Goal: Task Accomplishment & Management: Use online tool/utility

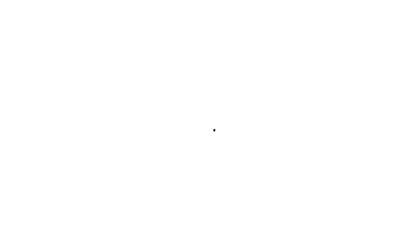
click at [353, 12] on div at bounding box center [201, 125] width 402 height 251
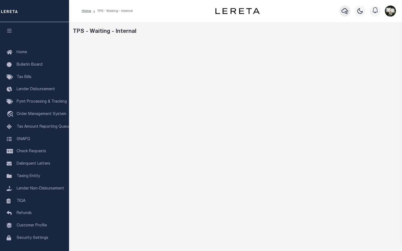
click at [344, 14] on icon "button" at bounding box center [345, 11] width 7 height 7
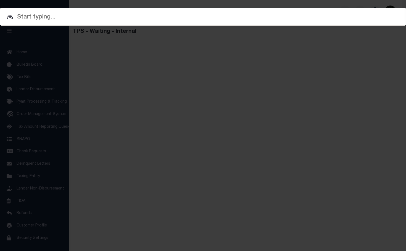
click at [114, 20] on input "text" at bounding box center [203, 17] width 406 height 10
paste input "450 HAYES"
type input "450 HAYES"
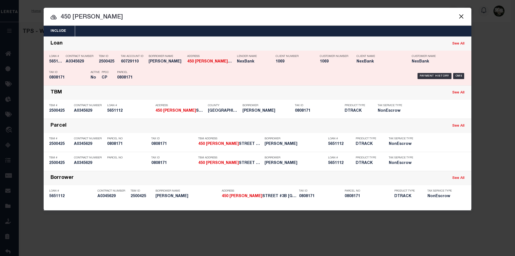
click at [402, 52] on div "Loan # 5651112 Contract Number A0345629 TBM ID 2500425 Tax Account ID 60729110 …" at bounding box center [257, 68] width 425 height 32
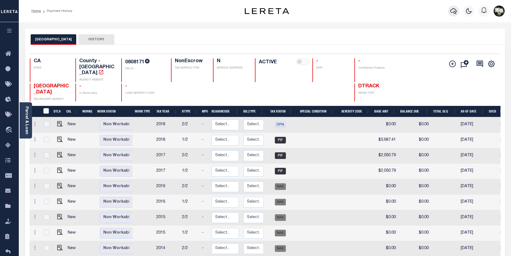
click at [456, 11] on icon "button" at bounding box center [453, 11] width 7 height 7
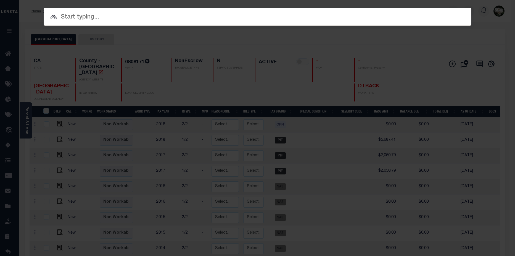
click at [91, 16] on input "text" at bounding box center [258, 17] width 428 height 10
paste input "block 0808 lot 147"
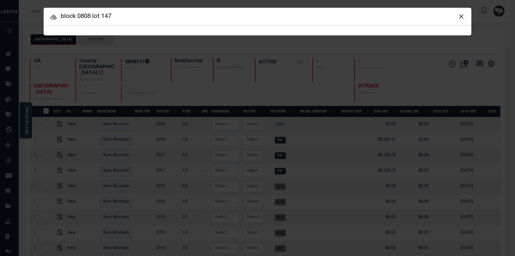
drag, startPoint x: 77, startPoint y: 19, endPoint x: 47, endPoint y: 17, distance: 30.7
click at [46, 17] on input "block 0808 lot 147" at bounding box center [258, 17] width 428 height 10
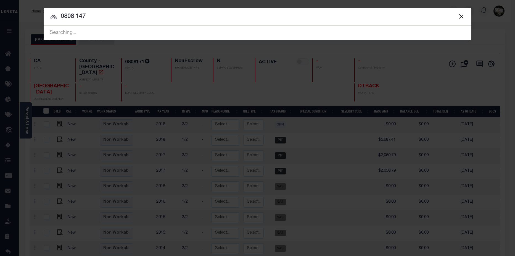
type input "0808 147"
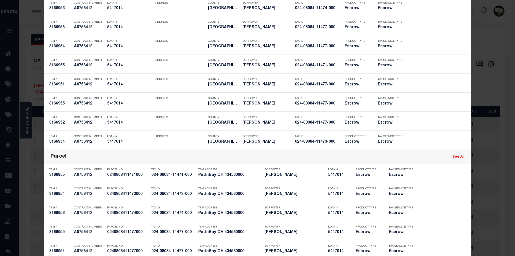
scroll to position [475, 0]
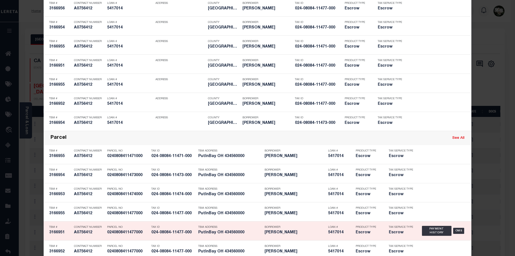
click at [434, 240] on div "5417014 A0756412 TBM # 3166951 Contract Number A0756412 1798608 Parcel No 02408…" at bounding box center [258, 230] width 428 height 19
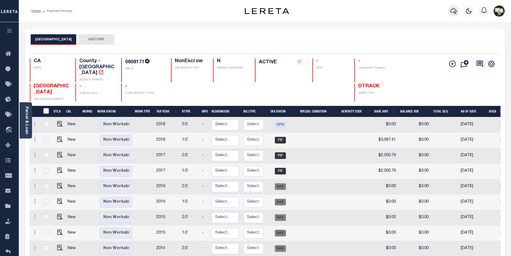
click at [456, 14] on icon "button" at bounding box center [453, 11] width 7 height 6
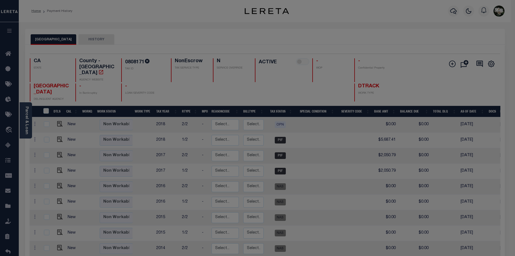
scroll to position [0, 0]
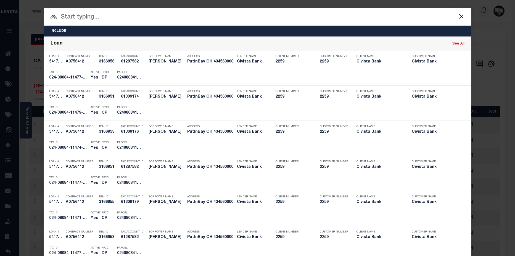
click at [98, 18] on input "text" at bounding box center [258, 17] width 428 height 10
drag, startPoint x: 98, startPoint y: 18, endPoint x: 382, endPoint y: 14, distance: 283.5
click at [382, 14] on input "text" at bounding box center [258, 17] width 428 height 10
click at [123, 18] on input "text" at bounding box center [258, 17] width 428 height 10
paste input "block 0808 lot 147"
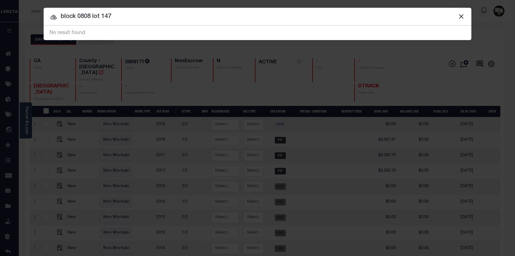
drag, startPoint x: 76, startPoint y: 17, endPoint x: 40, endPoint y: 17, distance: 36.5
click at [40, 17] on div "Include Loans TBM Customers Borrowers Payments (Lender Non-Disb) Payments (Lend…" at bounding box center [257, 128] width 515 height 256
drag, startPoint x: 77, startPoint y: 17, endPoint x: 87, endPoint y: 17, distance: 9.7
click at [87, 17] on input "0808 lot 147" at bounding box center [258, 17] width 428 height 10
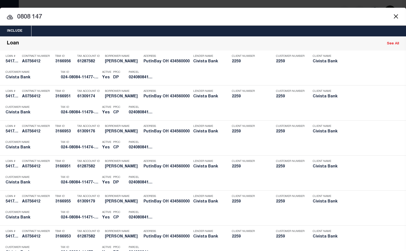
drag, startPoint x: 51, startPoint y: 17, endPoint x: 13, endPoint y: 18, distance: 38.1
click at [13, 18] on input "0808 147" at bounding box center [203, 17] width 406 height 10
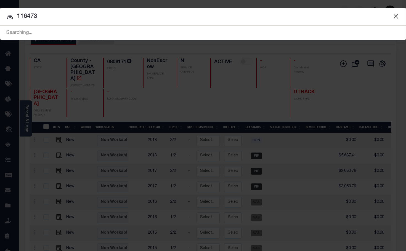
type input "116473"
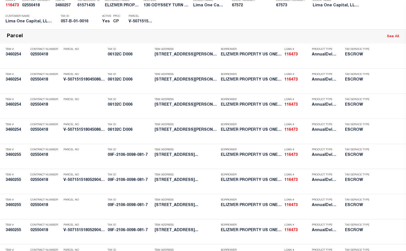
scroll to position [505, 0]
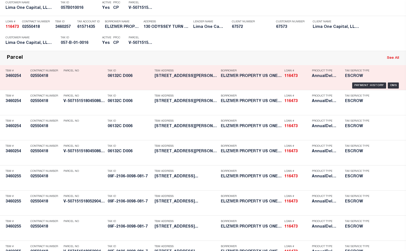
click at [270, 80] on div "Borrower ELIZIVER PROPERTY US ONE, LLC" at bounding box center [251, 75] width 61 height 16
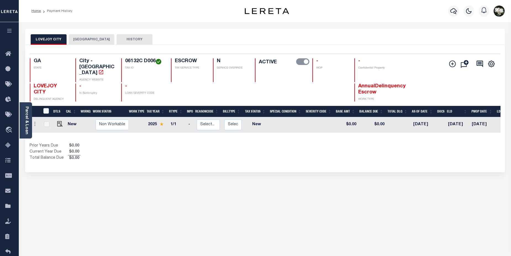
click at [209, 219] on div "LOVEJOY CITY CLAYTON COUNTY HISTORY Selected 1" at bounding box center [265, 187] width 488 height 317
click at [402, 10] on icon "button" at bounding box center [453, 11] width 7 height 6
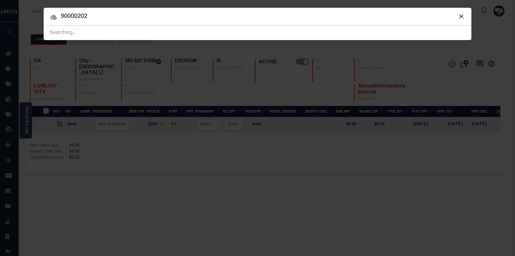
type input "90000202"
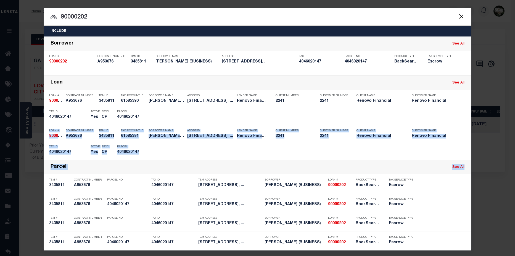
drag, startPoint x: 510, startPoint y: 109, endPoint x: 512, endPoint y: 170, distance: 60.5
click at [402, 170] on div "Include Loans TBM Customers Borrowers Payments (Lender Non-Disb) Payments (Lend…" at bounding box center [257, 128] width 515 height 256
click at [339, 17] on input "90000202" at bounding box center [258, 17] width 428 height 10
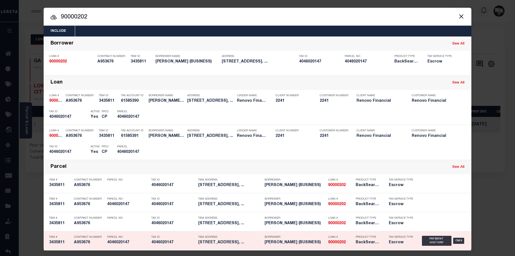
click at [340, 241] on strong "90000202" at bounding box center [337, 242] width 18 height 4
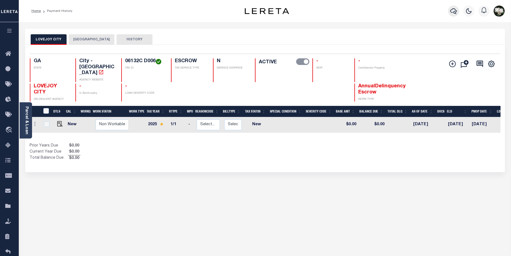
click at [402, 13] on icon "button" at bounding box center [453, 11] width 7 height 6
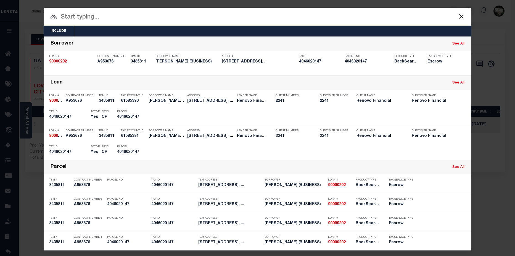
click at [116, 22] on input "text" at bounding box center [258, 17] width 428 height 10
type input "90000202"
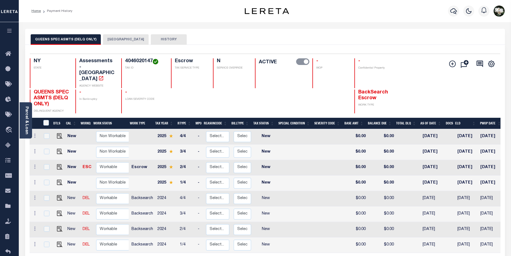
click at [113, 40] on button "[GEOGRAPHIC_DATA]" at bounding box center [126, 39] width 46 height 10
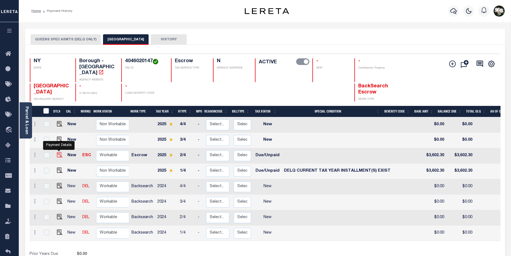
click at [57, 152] on img "" at bounding box center [60, 155] width 6 height 6
checkbox input "true"
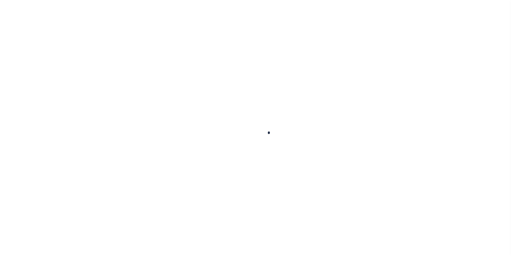
checkbox input "false"
type input "Q0000000"
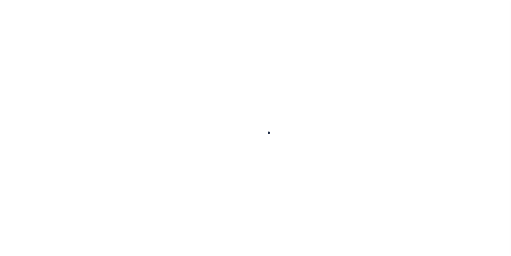
type input "Quarterly"
type input "[DATE]"
select select "DUE"
type input "$3,602.3"
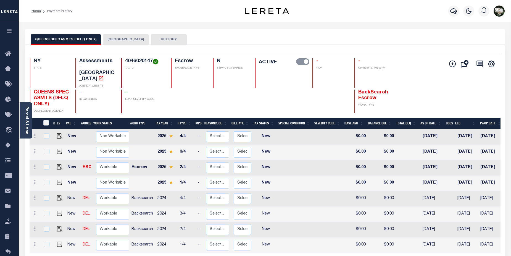
click at [114, 38] on button "[GEOGRAPHIC_DATA]" at bounding box center [126, 39] width 46 height 10
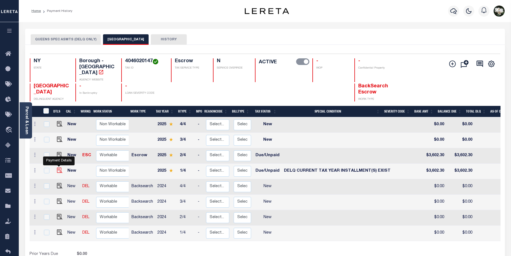
click at [59, 167] on img "" at bounding box center [60, 170] width 6 height 6
checkbox input "true"
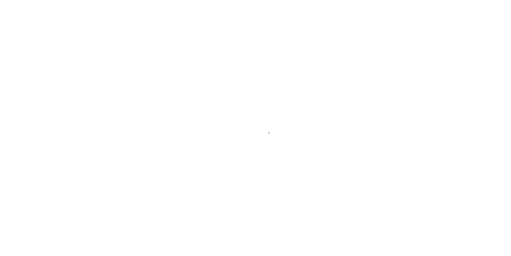
select select "DUE"
select select "17"
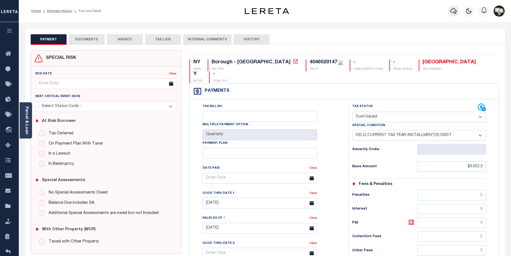
click at [455, 8] on button "button" at bounding box center [453, 11] width 11 height 11
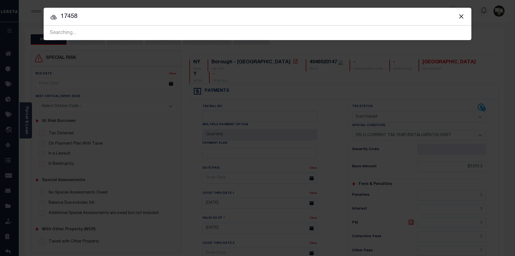
type input "17458"
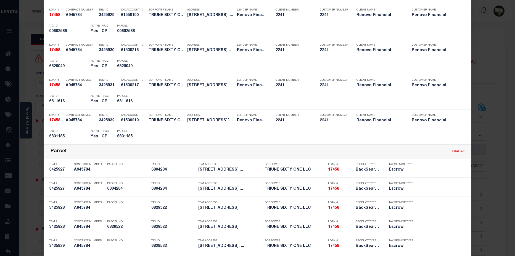
scroll to position [403, 0]
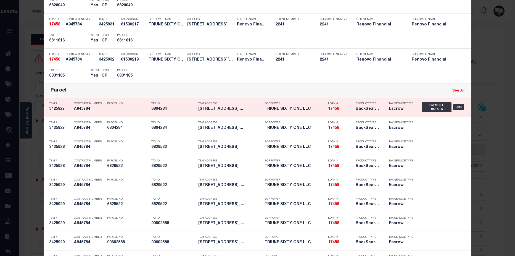
click at [344, 110] on h5 "17458" at bounding box center [340, 109] width 25 height 5
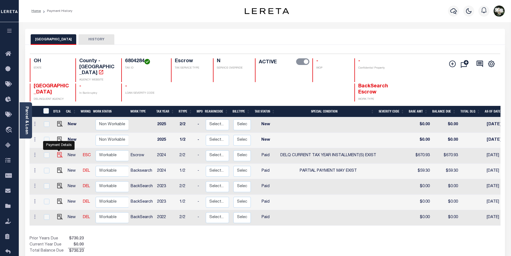
click at [60, 152] on img "" at bounding box center [60, 155] width 6 height 6
checkbox input "true"
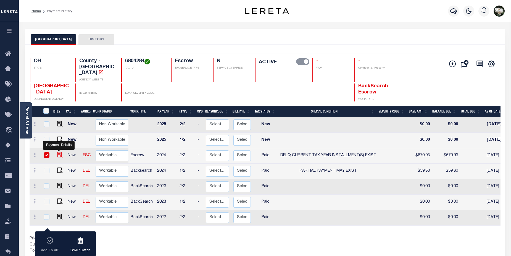
click at [61, 152] on img "" at bounding box center [60, 155] width 6 height 6
checkbox input "false"
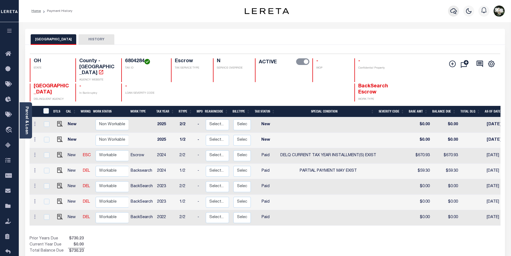
click at [453, 12] on icon "button" at bounding box center [453, 11] width 7 height 7
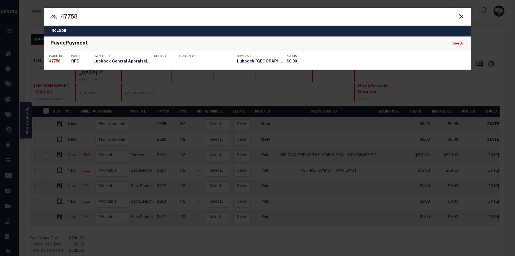
drag, startPoint x: 77, startPoint y: 19, endPoint x: 54, endPoint y: 18, distance: 22.1
click at [54, 36] on div "47758 47758 PayeePayment See All Batch ID 47758 Status RFD Payable To Lubbock C…" at bounding box center [258, 52] width 428 height 33
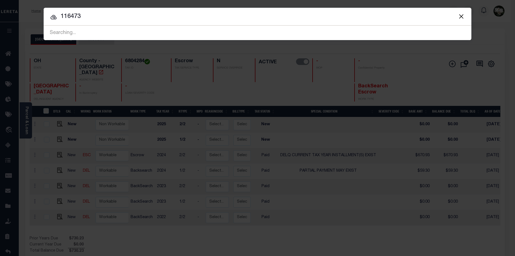
type input "116473"
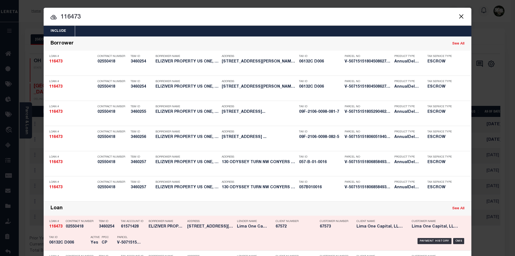
click at [364, 231] on div "Client Name Lima One Capital, LLC - Bridge Portfolio" at bounding box center [380, 225] width 47 height 16
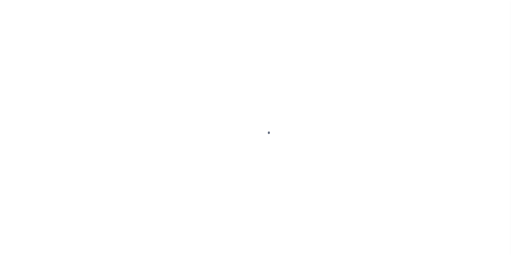
select select "PYD"
select select "17"
select select "PYD"
select select "17"
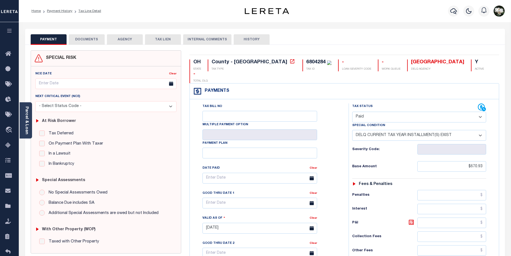
click at [82, 40] on button "DOCUMENTS" at bounding box center [87, 39] width 36 height 10
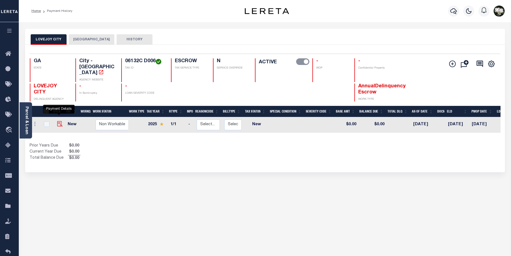
click at [58, 121] on img "" at bounding box center [60, 124] width 6 height 6
checkbox input "true"
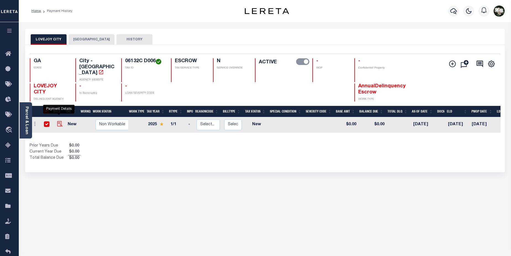
checkbox input "true"
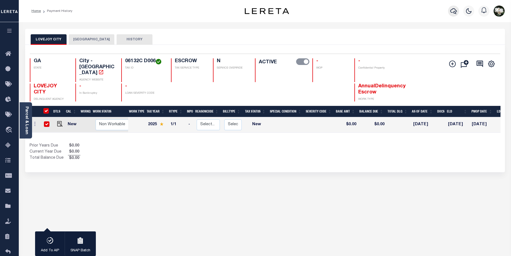
click at [453, 12] on icon "button" at bounding box center [453, 11] width 7 height 7
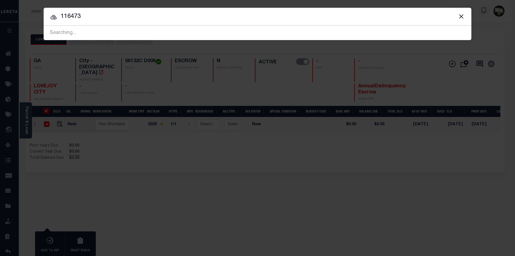
type input "116473"
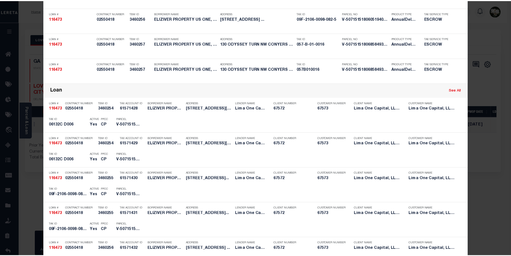
scroll to position [99, 0]
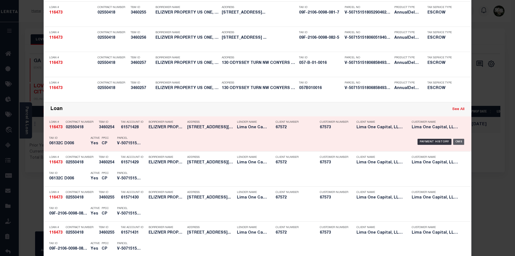
click at [460, 143] on div "OMS" at bounding box center [458, 142] width 11 height 6
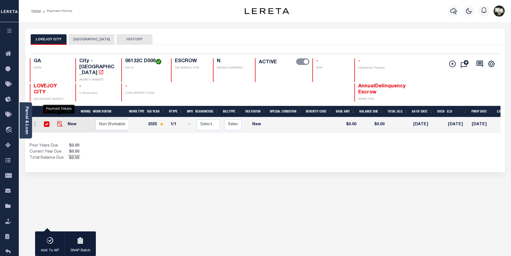
click at [58, 121] on img "" at bounding box center [60, 124] width 6 height 6
checkbox input "false"
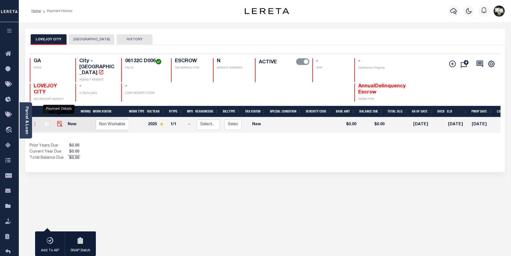
checkbox input "false"
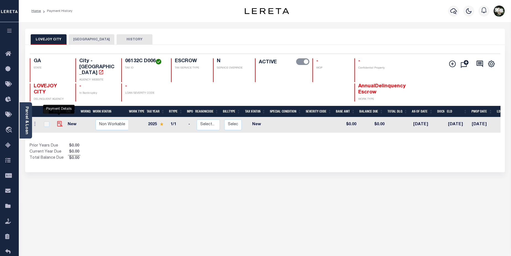
click at [60, 121] on img "" at bounding box center [60, 124] width 6 height 6
checkbox input "true"
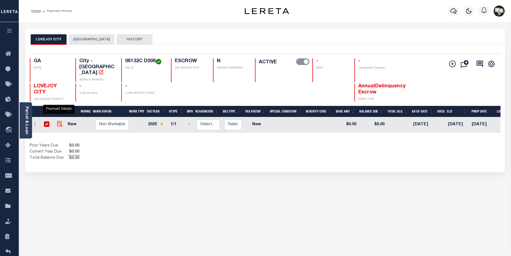
checkbox input "true"
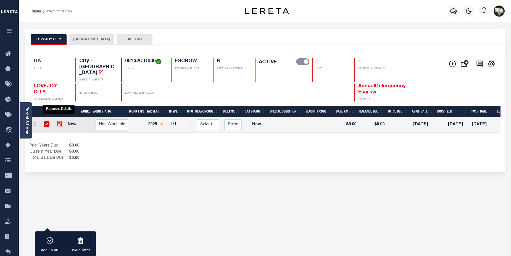
click at [58, 121] on img "" at bounding box center [60, 124] width 6 height 6
checkbox input "false"
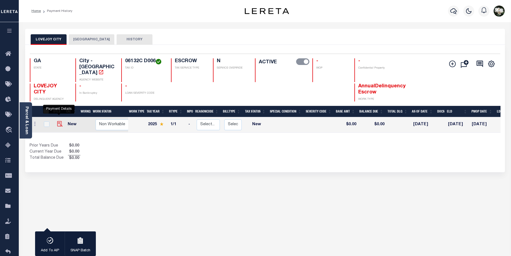
checkbox input "false"
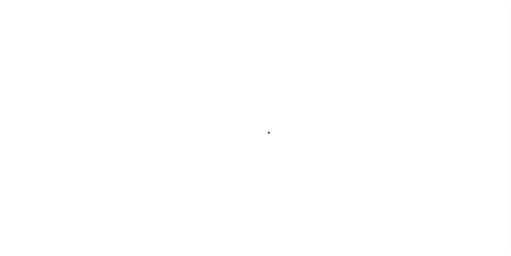
select select "NW2"
type input "116473"
type input "ELIZIVER PROPERTY US ONE, LLC"
select select
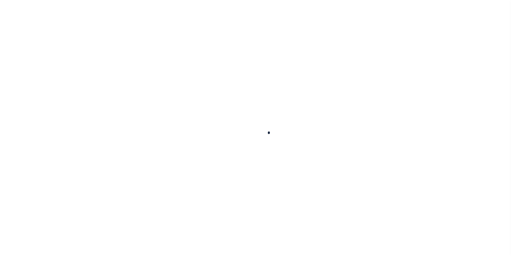
select select
type input "[STREET_ADDRESS][PERSON_NAME]"
radio input "true"
select select "Escrow"
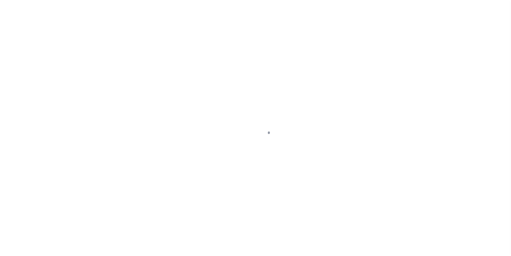
select select
type input "HAMPTON GA 30228"
type input "116473-1"
type input "GA"
type textarea "COLLECTOR: ENTITY: PARCEL: 60132"
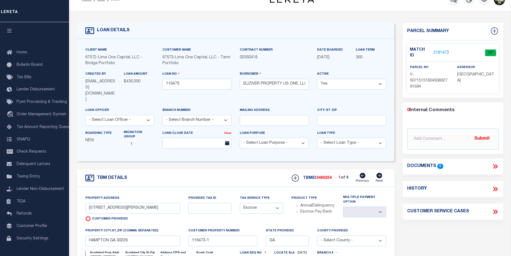
scroll to position [6, 0]
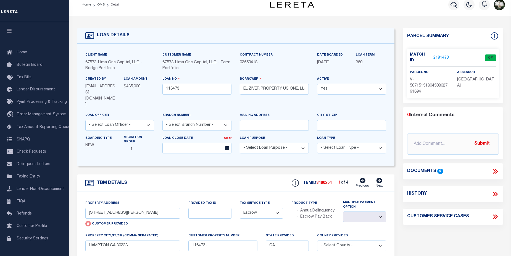
click at [379, 178] on icon at bounding box center [380, 181] width 6 height 6
type input "4544 RAVENWOOD PLACE"
radio input "false"
select select
type input "UNION CITY GA 30291"
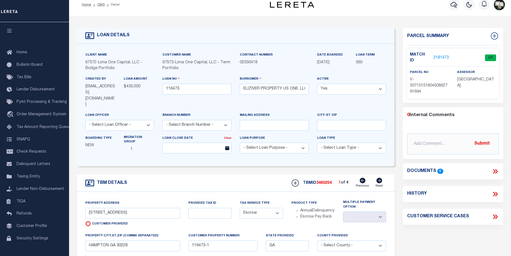
type input "116473-2"
click at [379, 178] on icon at bounding box center [380, 181] width 6 height 6
type input "4542 RAVENWOOD PLACE"
select select
type input "UNION CTY GA 30291"
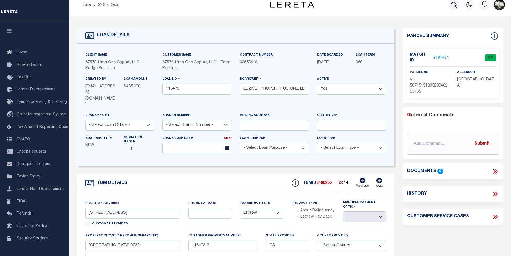
type input "116473-3"
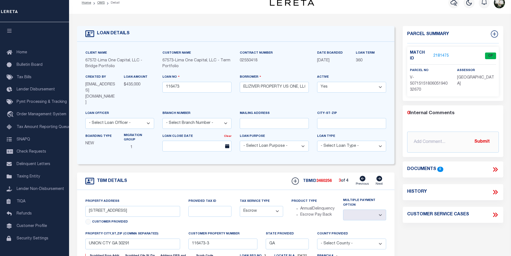
scroll to position [0, 0]
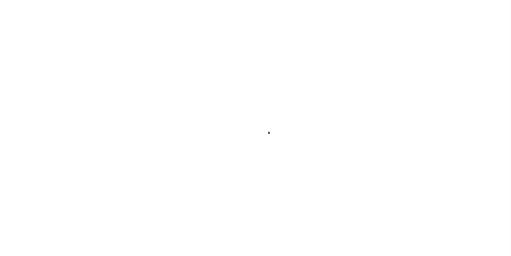
select select "NW2"
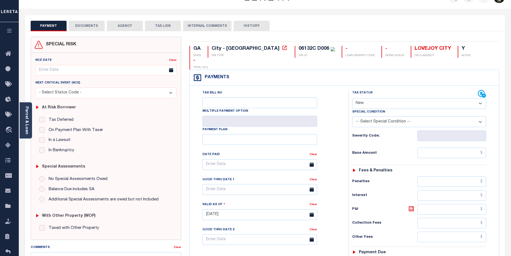
scroll to position [28, 0]
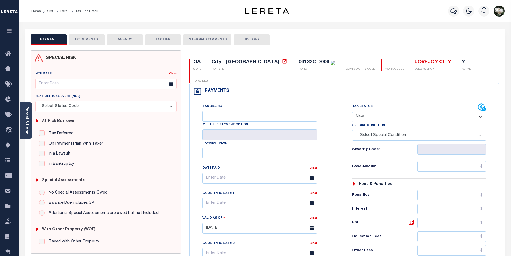
click at [480, 112] on select "- Select Status Code - Open Due/Unpaid Paid Incomplete No Tax Due Internal Refu…" at bounding box center [419, 117] width 134 height 11
select select "DUE"
click at [352, 112] on select "- Select Status Code - Open Due/Unpaid Paid Incomplete No Tax Due Internal Refu…" at bounding box center [419, 117] width 134 height 11
type input "[DATE]"
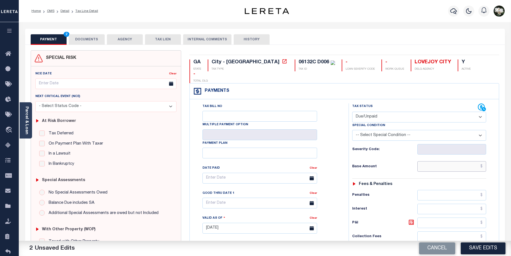
click at [447, 161] on input "text" at bounding box center [451, 166] width 69 height 10
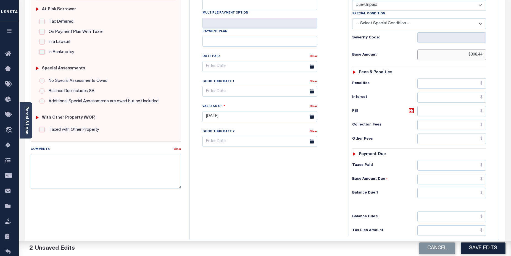
scroll to position [113, 0]
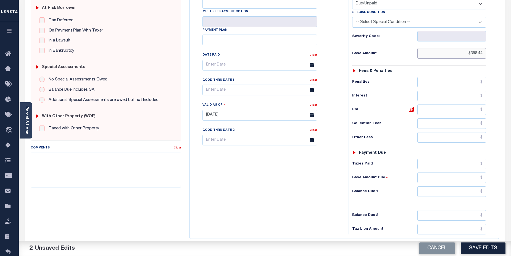
type input "$398.44"
click at [456, 186] on input "text" at bounding box center [451, 191] width 69 height 10
type input "$398.44"
click at [497, 246] on button "Save Edits" at bounding box center [483, 248] width 45 height 12
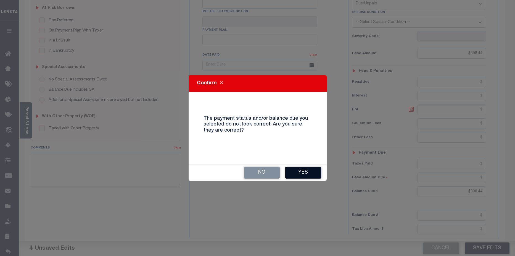
click at [308, 174] on button "Yes" at bounding box center [303, 173] width 36 height 12
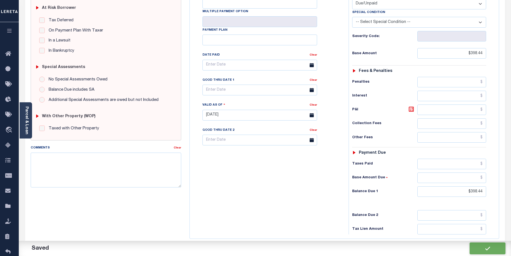
checkbox input "false"
type input "$398.44"
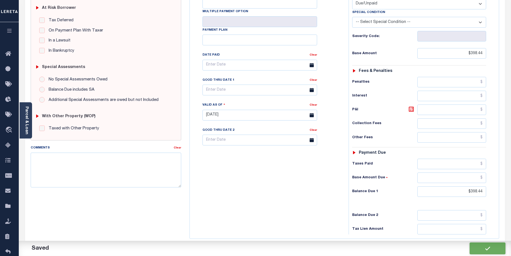
type input "$398.44"
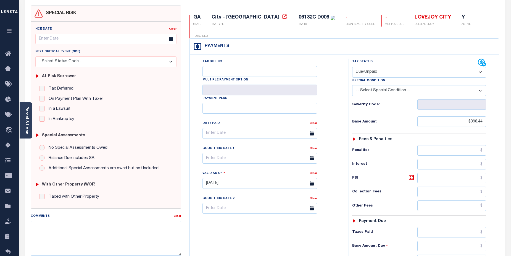
scroll to position [0, 0]
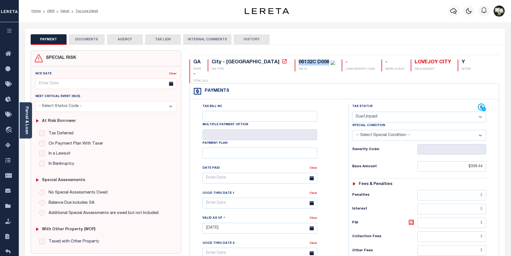
drag, startPoint x: 253, startPoint y: 61, endPoint x: 284, endPoint y: 62, distance: 31.5
click at [299, 62] on div "06132C D006" at bounding box center [317, 62] width 36 height 6
copy div "06132C D006"
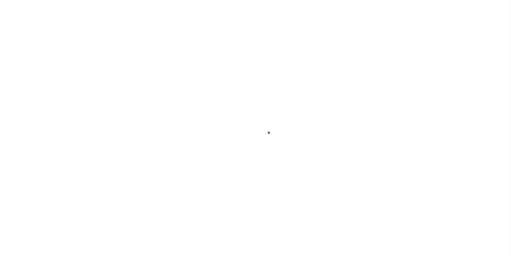
select select "DUE"
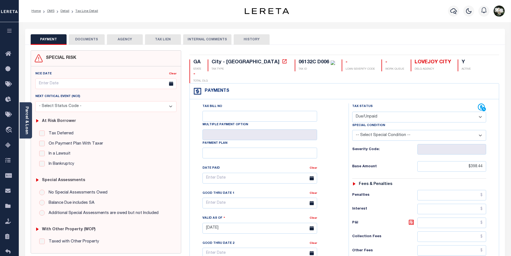
click at [125, 39] on button "AGENCY" at bounding box center [125, 39] width 36 height 10
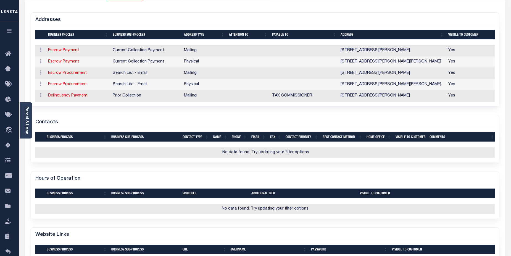
scroll to position [34, 0]
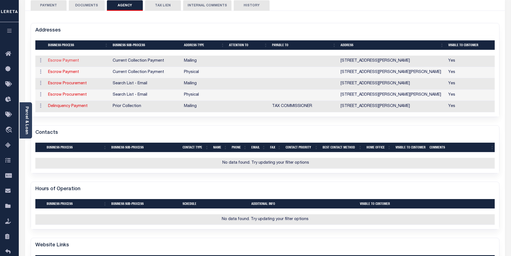
click at [61, 61] on link "Escrow Payment" at bounding box center [63, 61] width 31 height 4
select select "11"
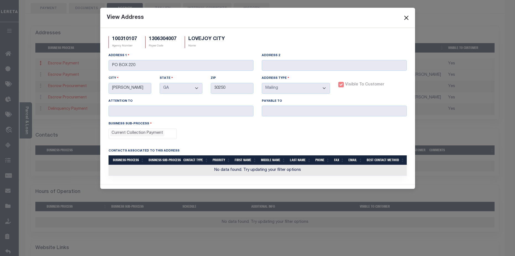
click at [409, 19] on button "Close" at bounding box center [406, 17] width 7 height 7
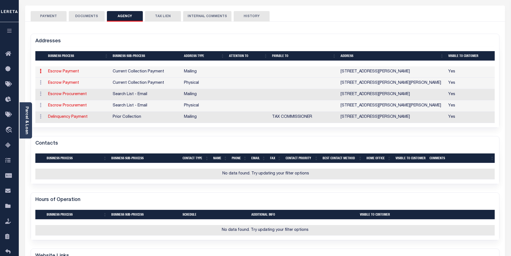
scroll to position [0, 0]
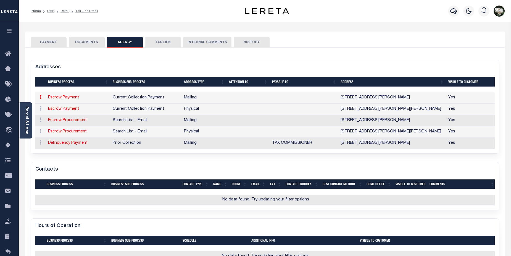
click at [205, 40] on button "INTERNAL COMMENTS" at bounding box center [207, 42] width 48 height 10
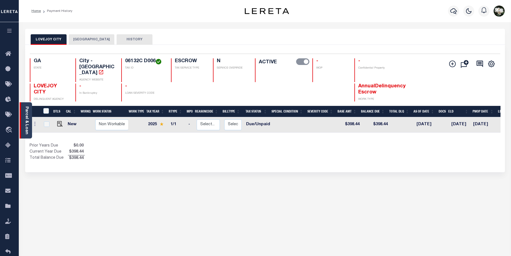
click at [28, 116] on link "Parcel & Loan" at bounding box center [27, 120] width 4 height 28
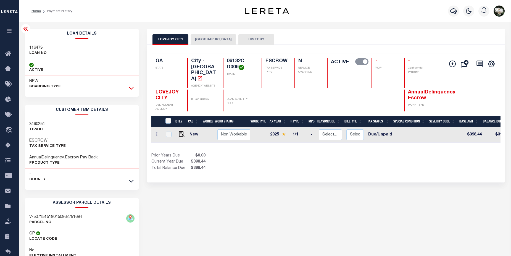
click at [133, 90] on icon at bounding box center [131, 88] width 5 height 6
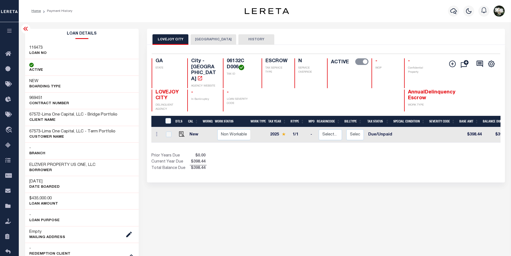
click at [367, 138] on div "DTLS CAL WorkQ Work Status Work Type Tax Year RType MPO ReasonCode BillType Tax…" at bounding box center [325, 134] width 349 height 15
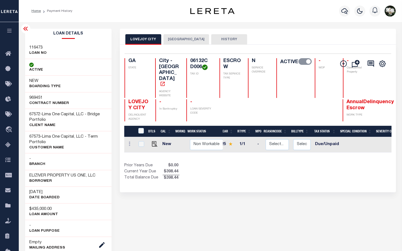
scroll to position [0, 26]
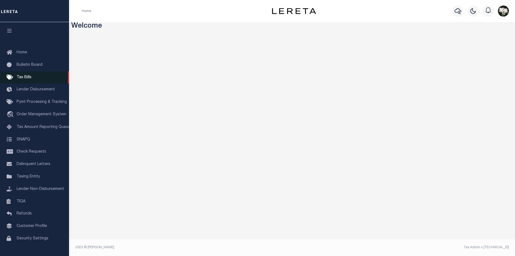
click at [25, 78] on span "Tax Bills" at bounding box center [24, 77] width 15 height 4
